Goal: Navigation & Orientation: Find specific page/section

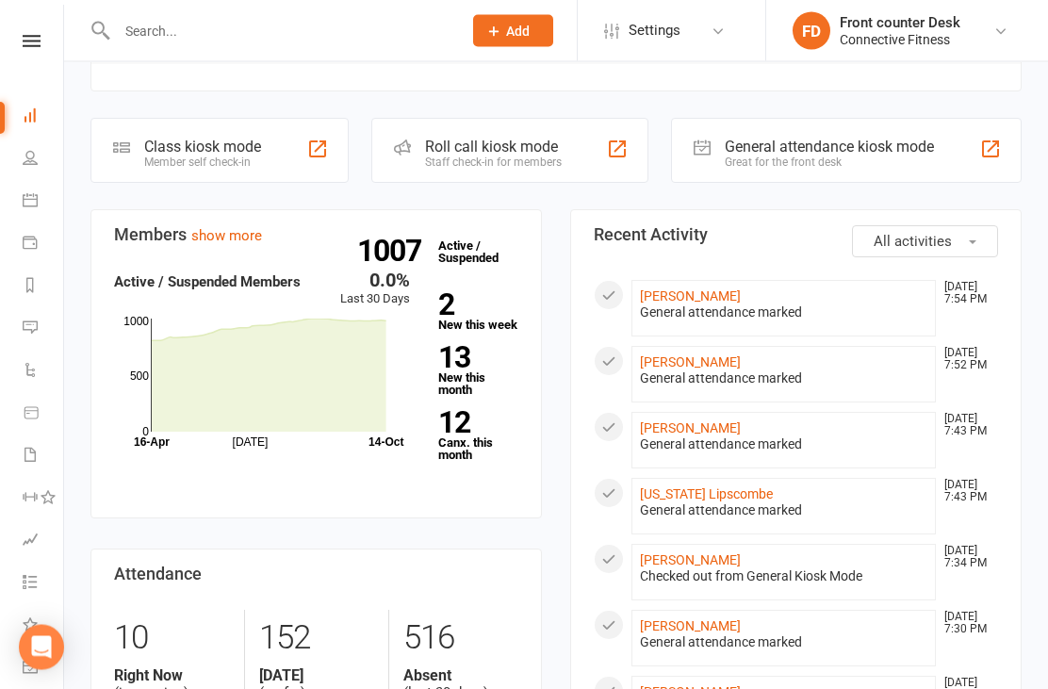
scroll to position [194, 0]
click at [656, 293] on link "[PERSON_NAME]" at bounding box center [690, 295] width 101 height 15
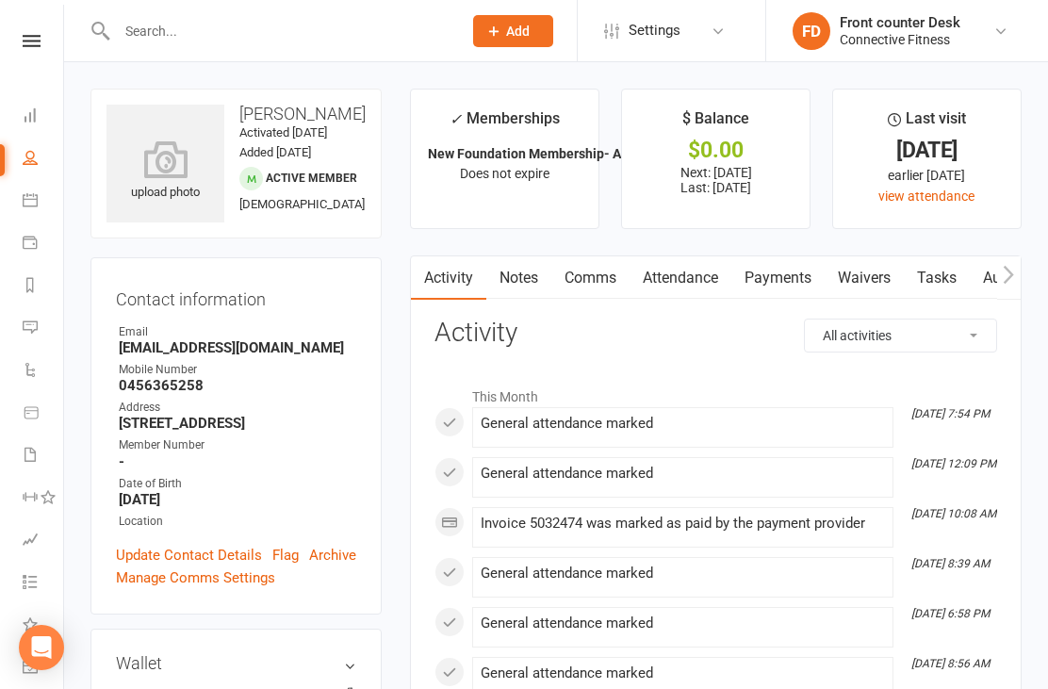
click at [25, 100] on link "Dashboard" at bounding box center [44, 117] width 42 height 42
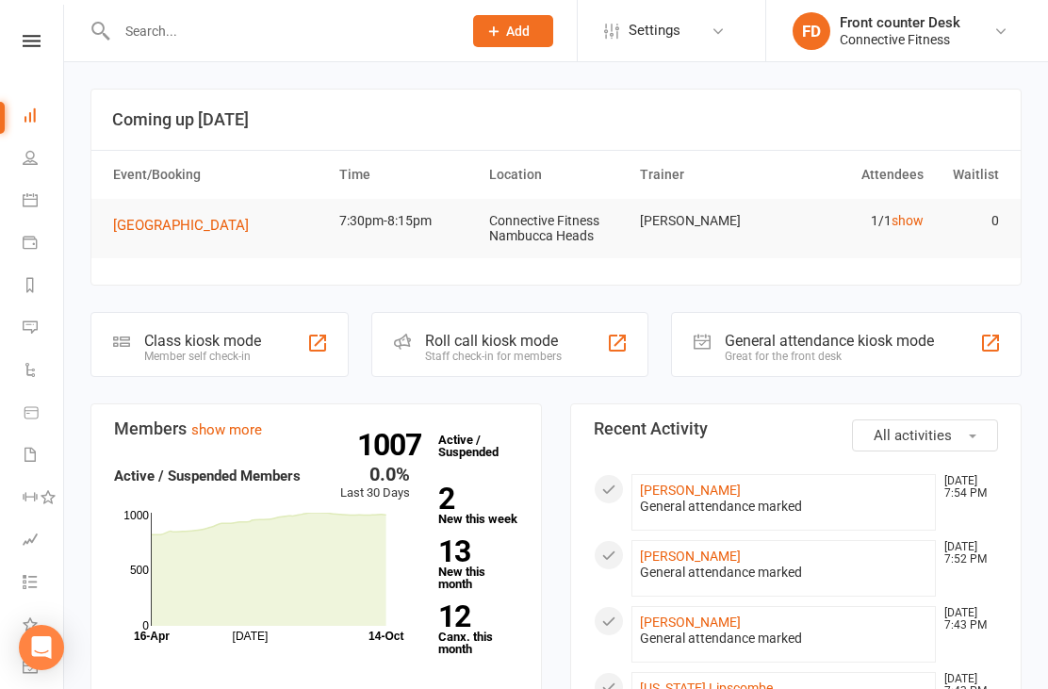
click at [656, 560] on link "[PERSON_NAME]" at bounding box center [690, 556] width 101 height 15
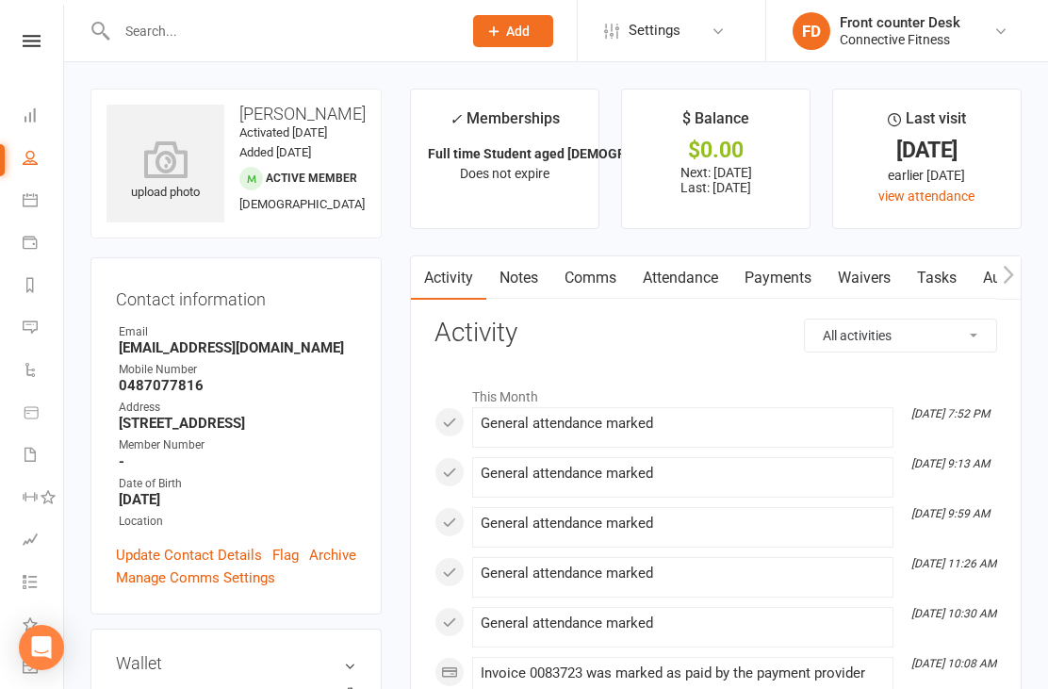
click at [10, 108] on li "Dashboard" at bounding box center [31, 117] width 63 height 42
click at [32, 107] on icon at bounding box center [30, 114] width 15 height 15
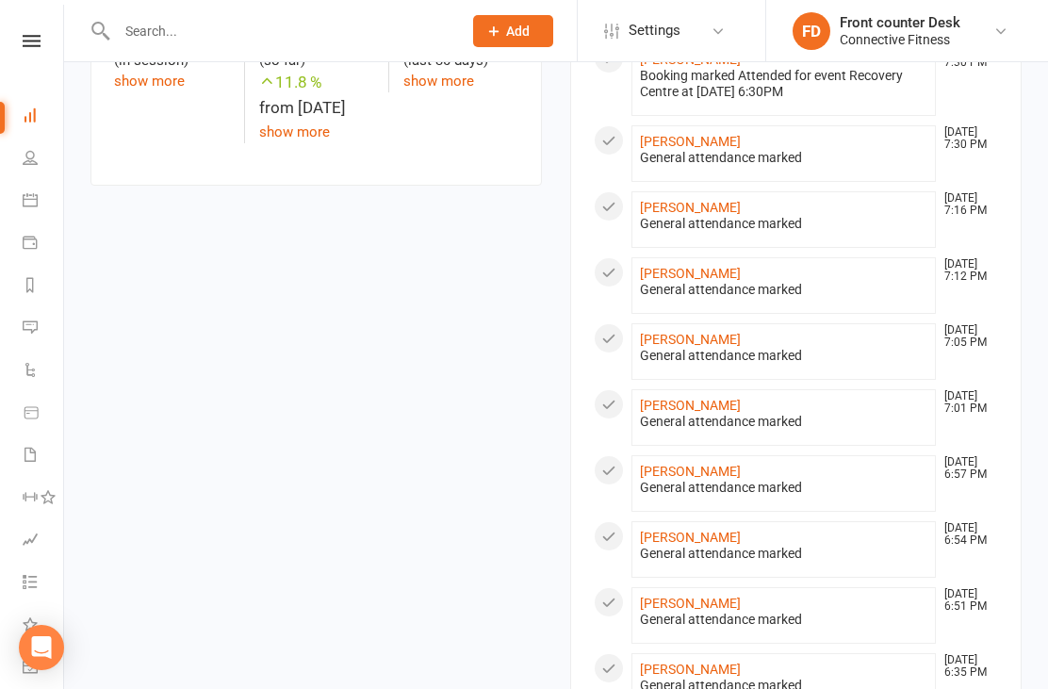
scroll to position [1215, 0]
